Goal: Use online tool/utility: Use online tool/utility

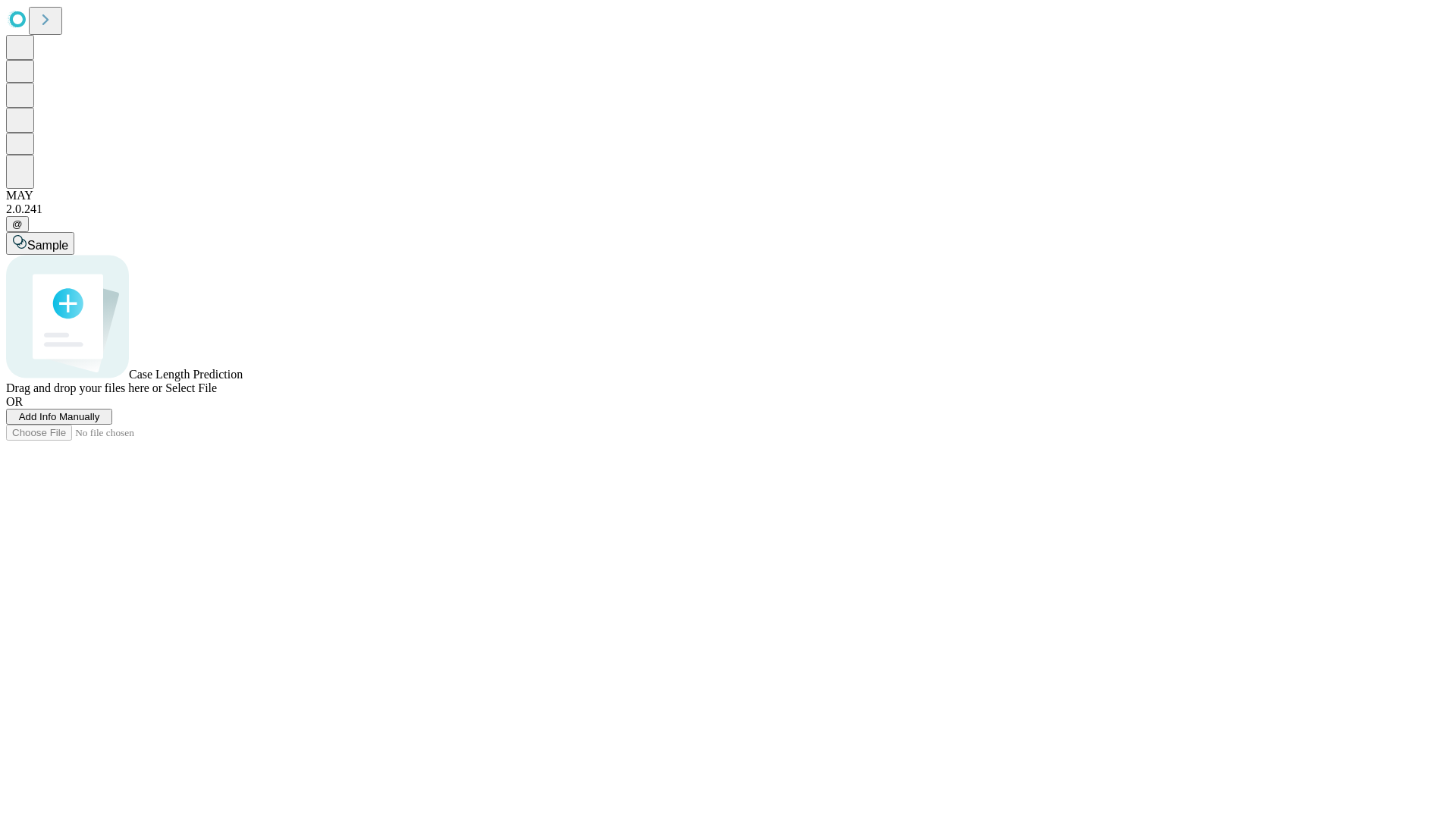
click at [217, 394] on span "Select File" at bounding box center [191, 388] width 52 height 13
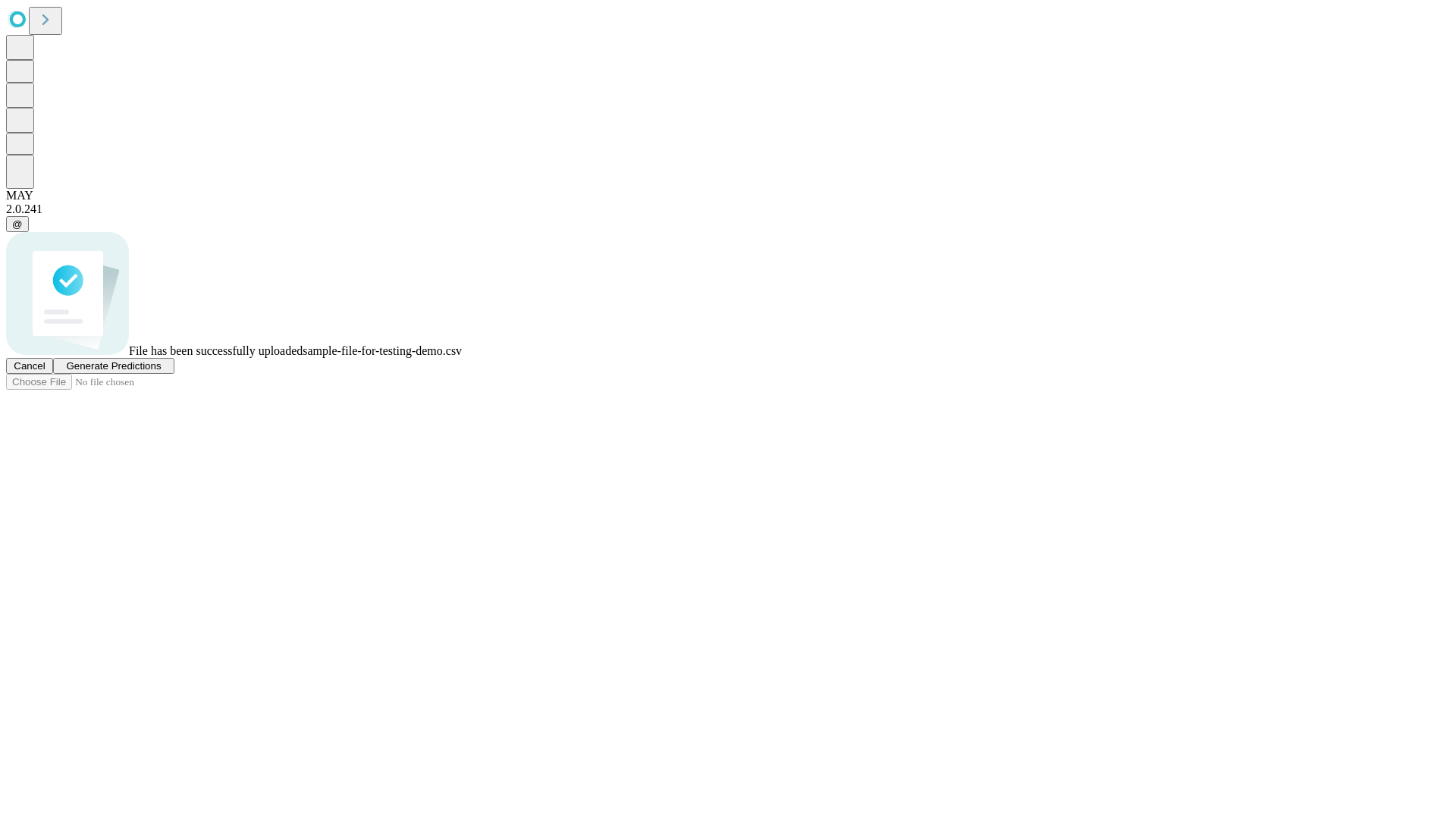
click at [160, 371] on span "Generate Predictions" at bounding box center [113, 366] width 95 height 11
